Goal: Navigation & Orientation: Find specific page/section

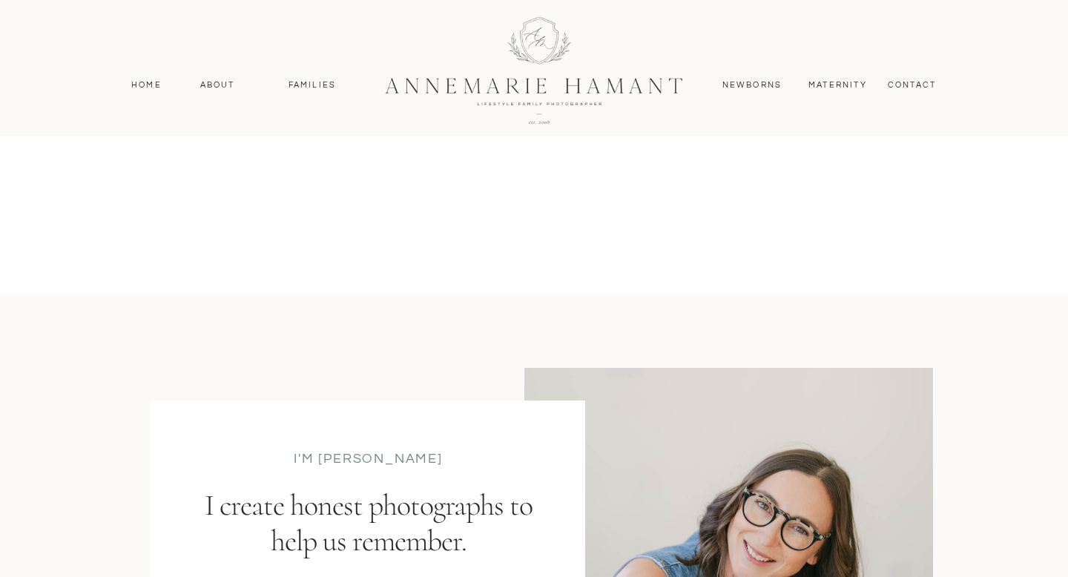
scroll to position [1302, 0]
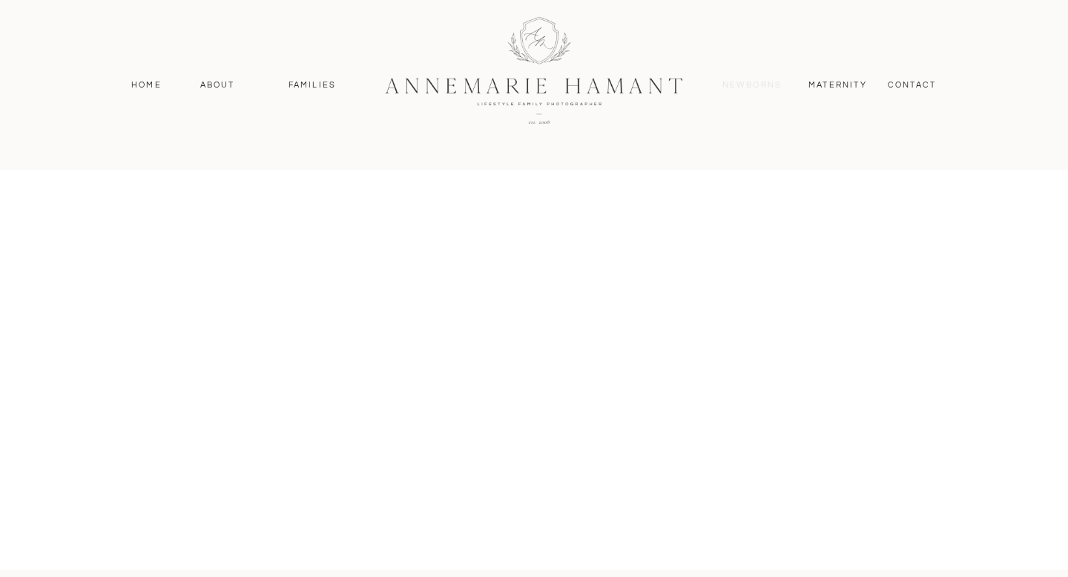
click at [754, 79] on nav "Newborns" at bounding box center [752, 85] width 71 height 13
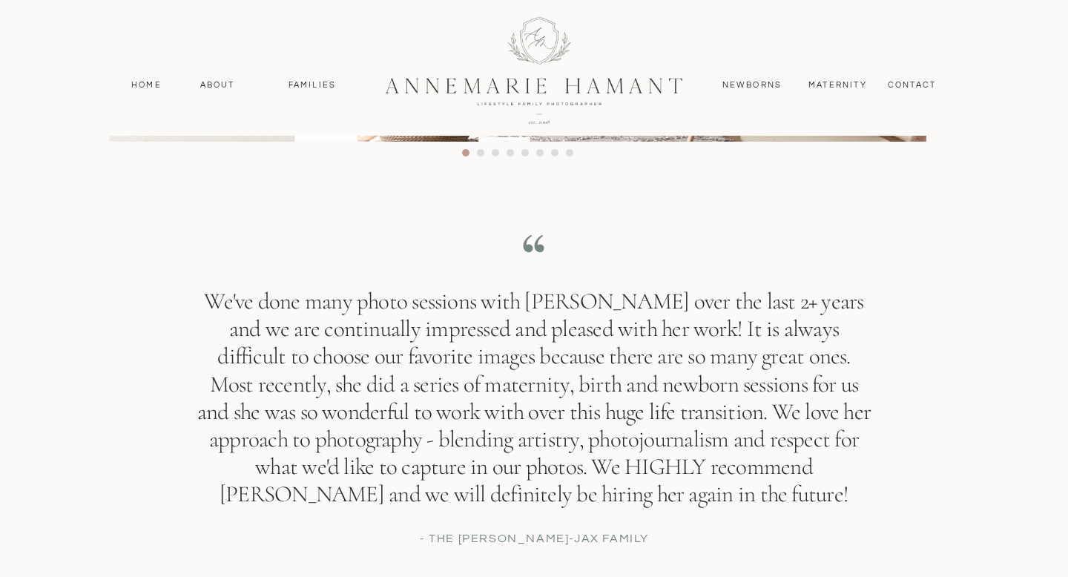
scroll to position [11597, 0]
